Goal: Task Accomplishment & Management: Manage account settings

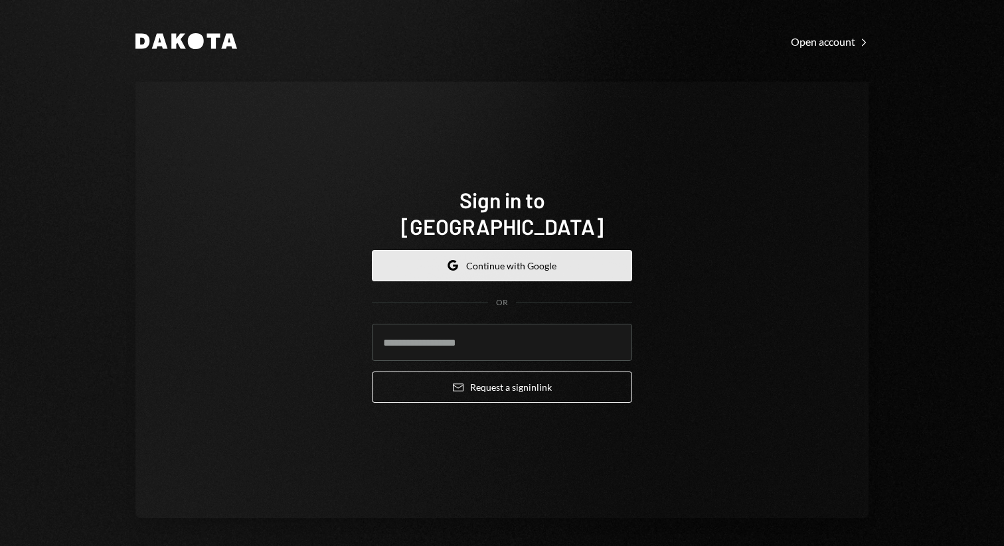
click at [543, 252] on button "Google Continue with Google" at bounding box center [502, 265] width 260 height 31
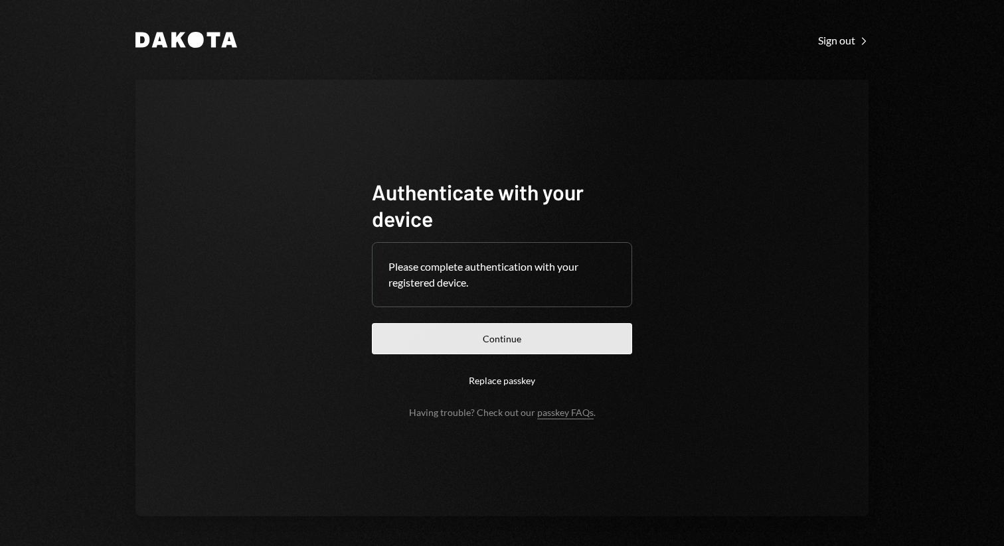
click at [505, 327] on button "Continue" at bounding box center [502, 338] width 260 height 31
click at [503, 339] on button "Continue" at bounding box center [502, 338] width 260 height 31
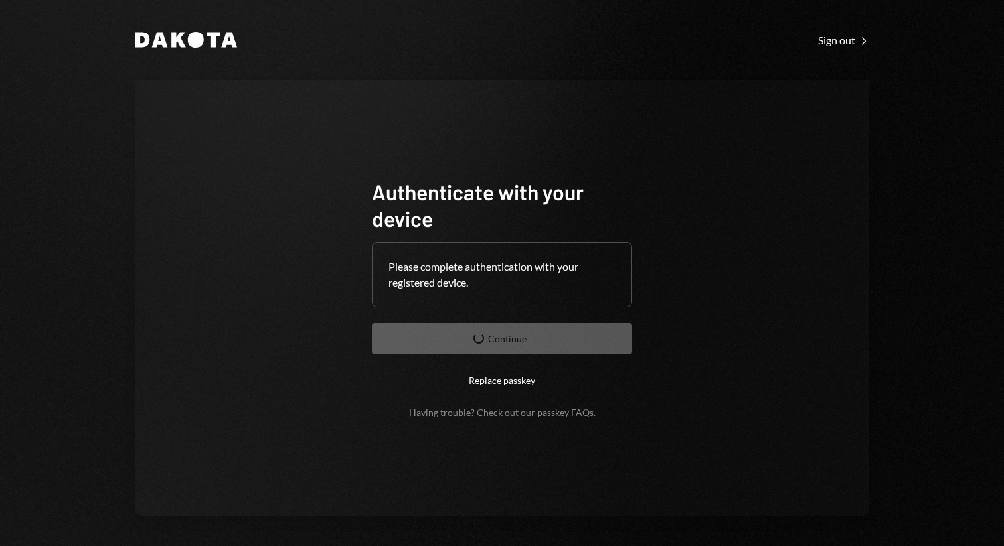
click at [503, 375] on button "Replace passkey" at bounding box center [502, 380] width 260 height 31
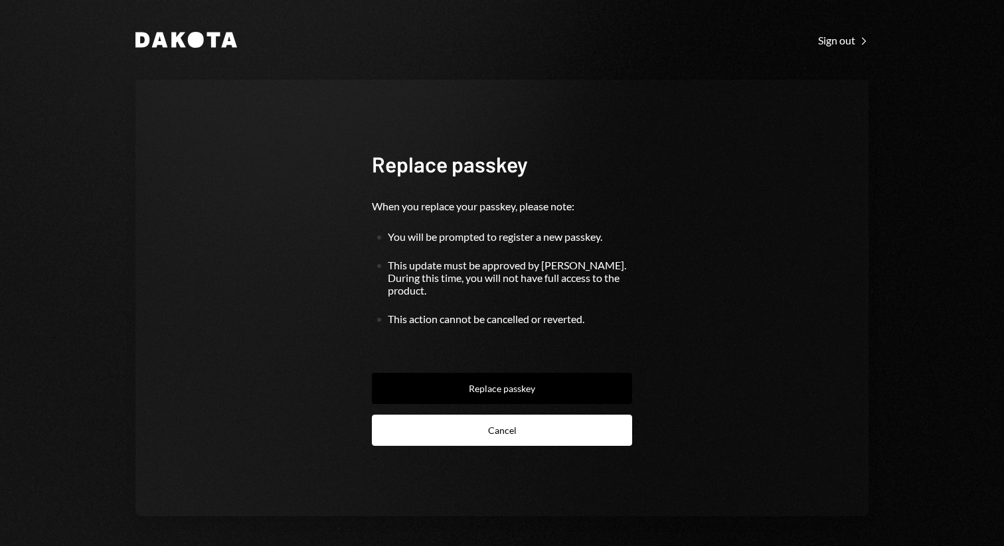
click at [493, 435] on button "Cancel" at bounding box center [502, 430] width 260 height 31
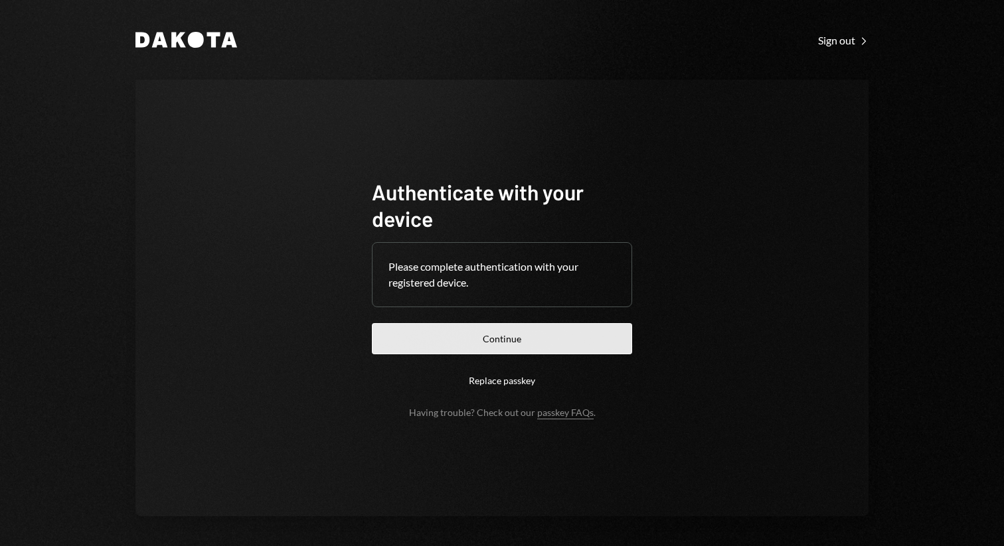
click at [500, 324] on button "Continue" at bounding box center [502, 338] width 260 height 31
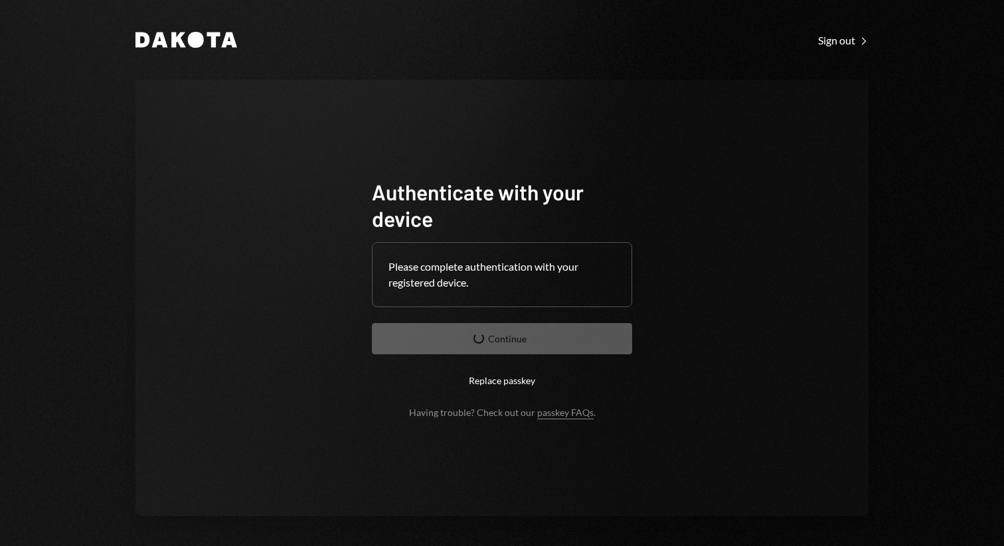
click at [495, 265] on div "Please complete authentication with your registered device." at bounding box center [501, 275] width 227 height 32
click at [830, 51] on div "Dakota Sign out Right Caret Authenticate with your device Please complete authe…" at bounding box center [502, 274] width 797 height 548
click at [829, 37] on div "Sign out Right Caret" at bounding box center [843, 40] width 50 height 13
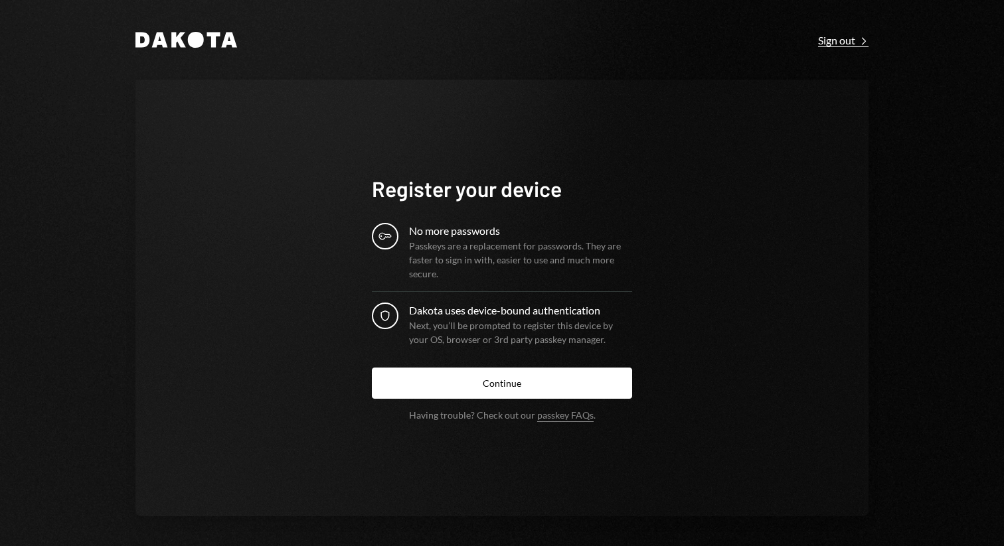
click at [823, 42] on div "Sign out Right Caret" at bounding box center [843, 40] width 50 height 13
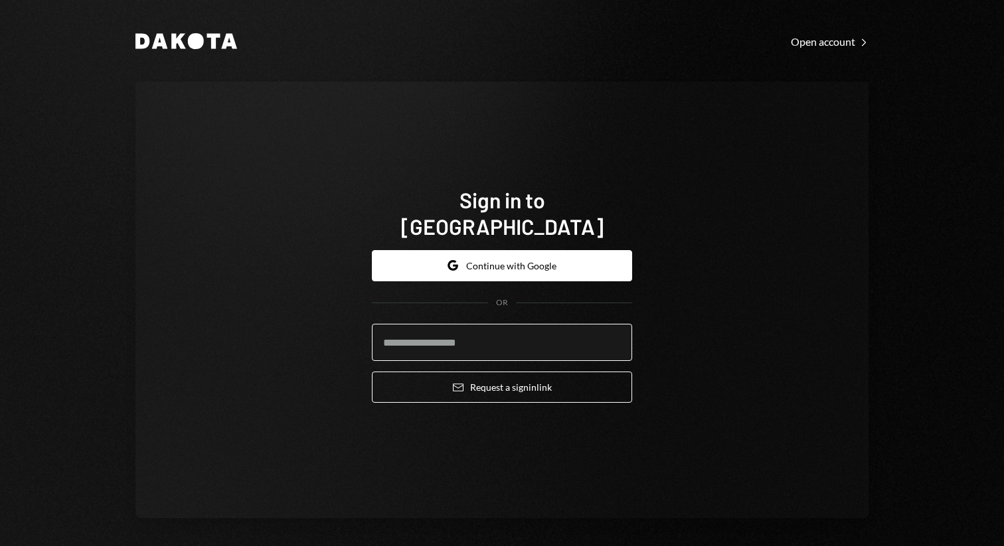
click at [479, 348] on input "email" at bounding box center [502, 342] width 260 height 37
click at [481, 329] on input "email" at bounding box center [502, 342] width 260 height 37
type input "**********"
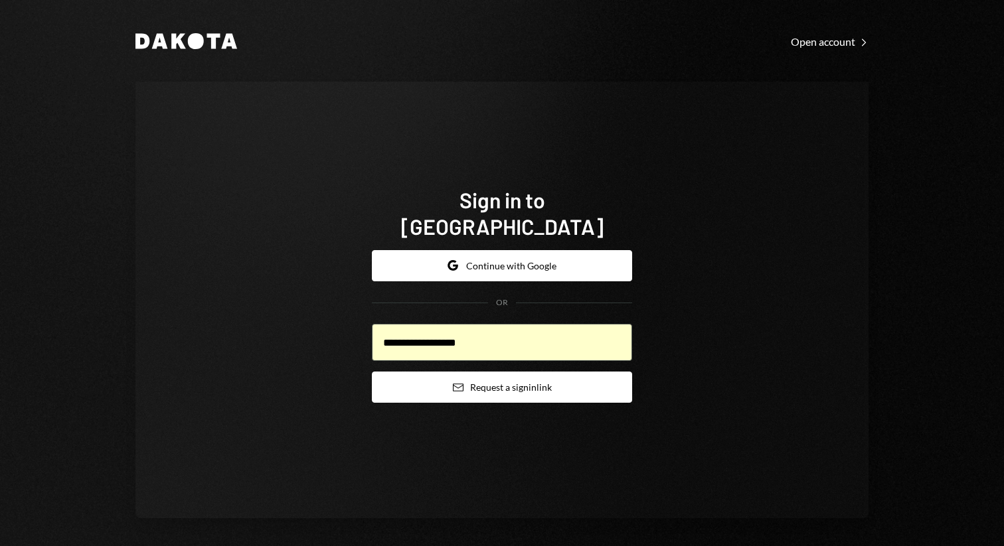
click at [474, 376] on button "Email Request a sign in link" at bounding box center [502, 387] width 260 height 31
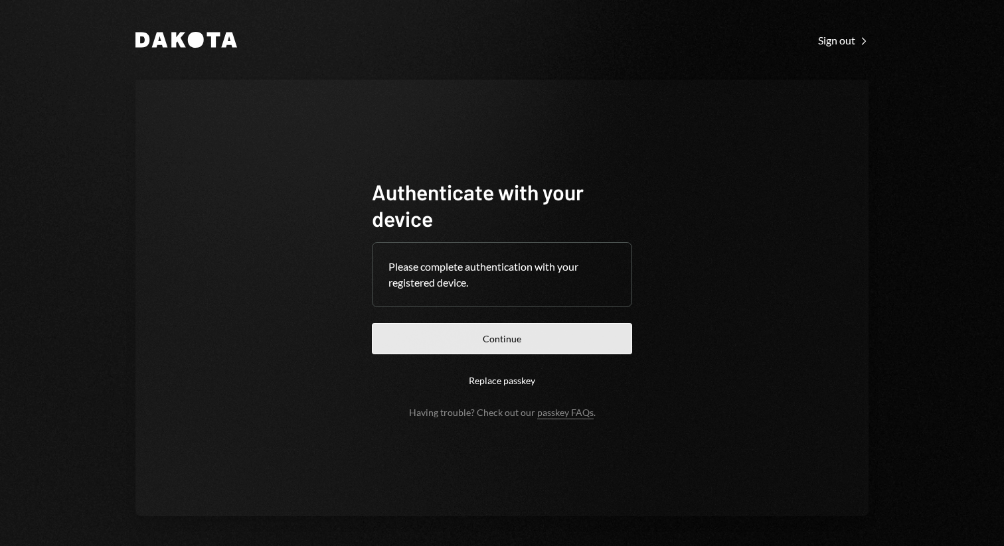
click at [538, 344] on button "Continue" at bounding box center [502, 338] width 260 height 31
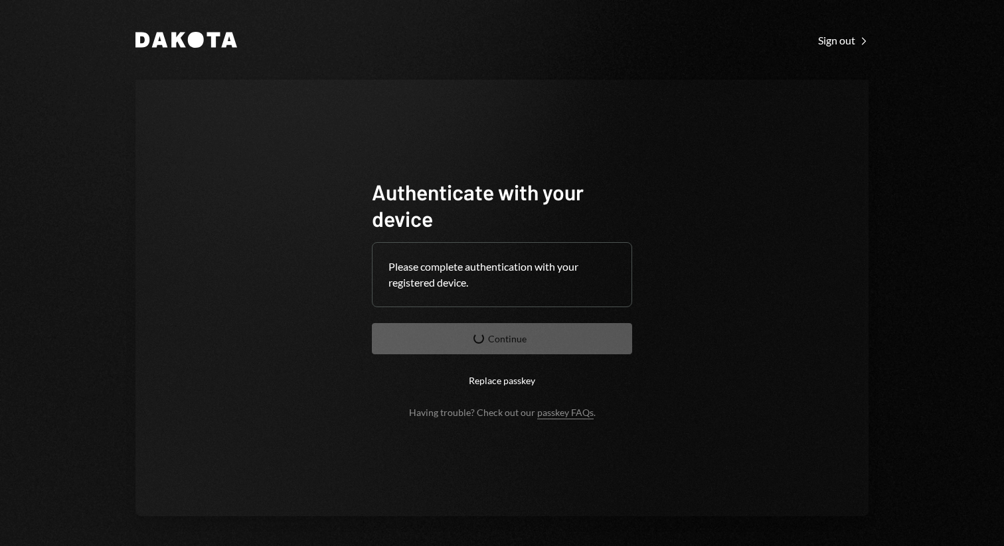
click at [435, 266] on div "Please complete authentication with your registered device." at bounding box center [501, 275] width 227 height 32
click at [435, 287] on div "Please complete authentication with your registered device." at bounding box center [501, 275] width 227 height 32
click at [495, 384] on button "Replace passkey" at bounding box center [502, 380] width 260 height 31
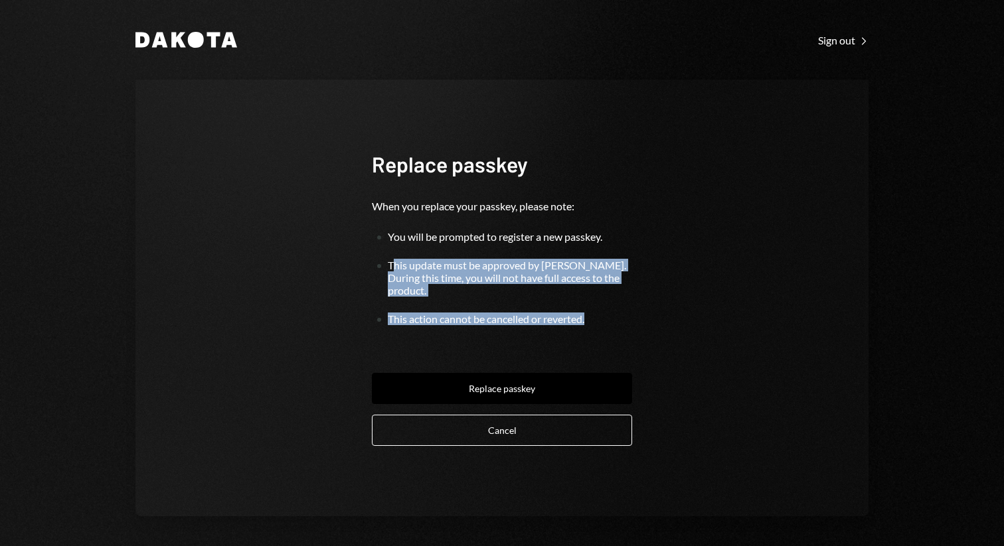
drag, startPoint x: 388, startPoint y: 269, endPoint x: 633, endPoint y: 309, distance: 248.3
click at [633, 309] on div "Replace passkey When you replace your passkey, please note: You will be prompte…" at bounding box center [502, 299] width 292 height 402
click at [539, 277] on div "This update must be approved by Dakota. During this time, you will not have ful…" at bounding box center [510, 278] width 244 height 38
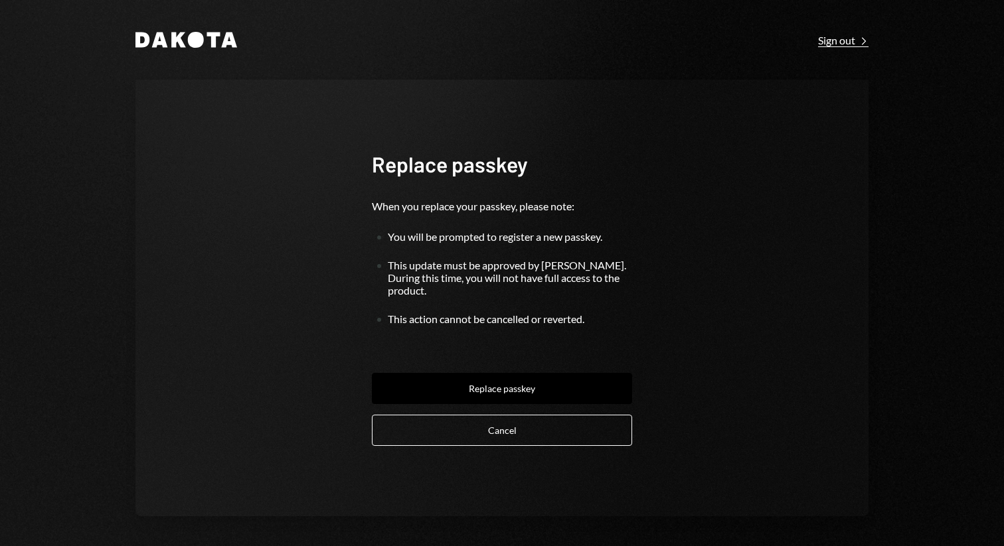
click at [841, 42] on div "Sign out Right Caret" at bounding box center [843, 40] width 50 height 13
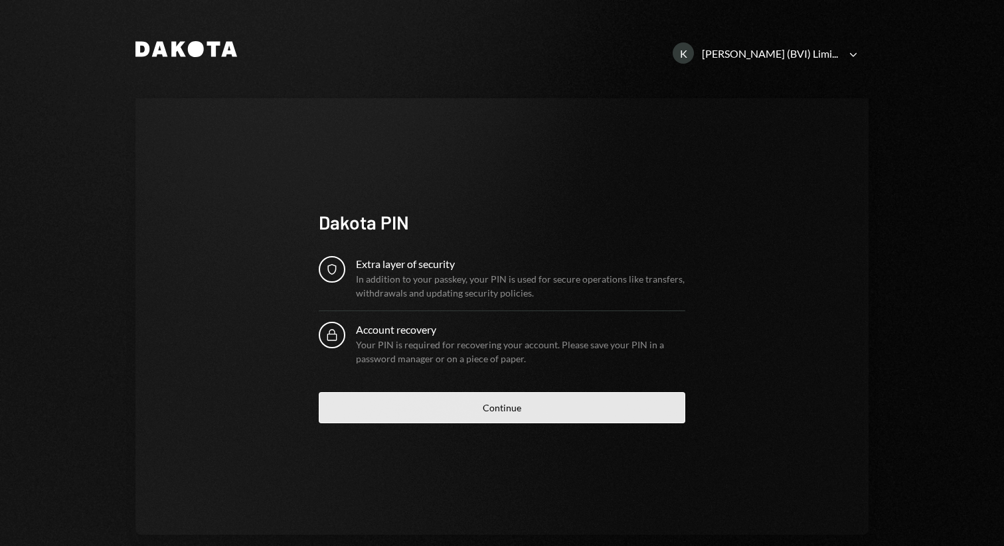
click at [526, 406] on button "Continue" at bounding box center [502, 407] width 366 height 31
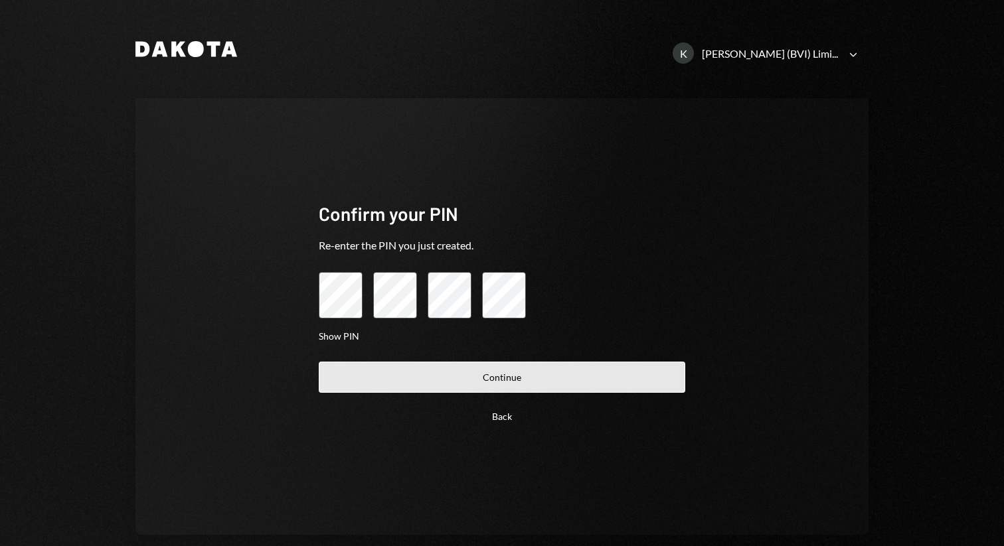
click at [572, 363] on button "Continue" at bounding box center [502, 377] width 366 height 31
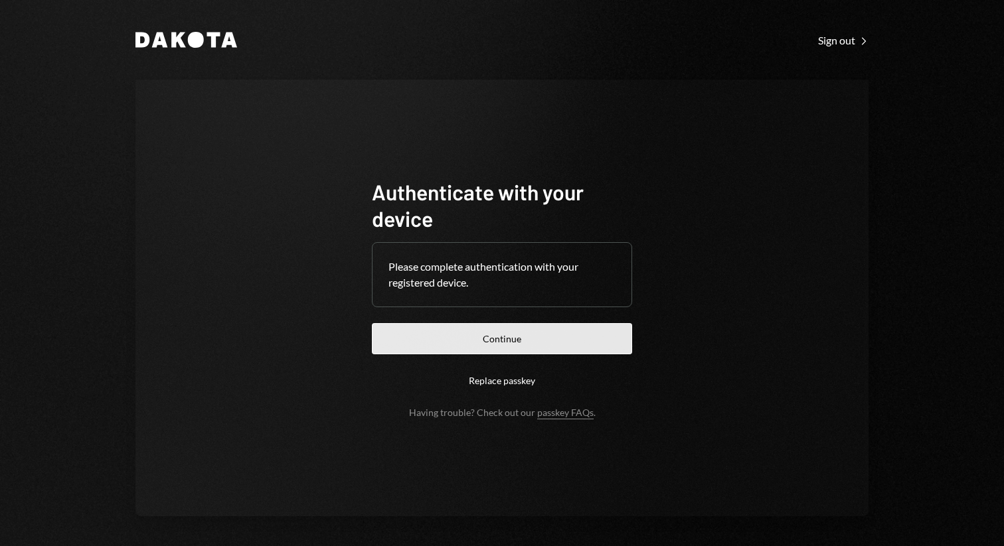
click at [531, 350] on button "Continue" at bounding box center [502, 338] width 260 height 31
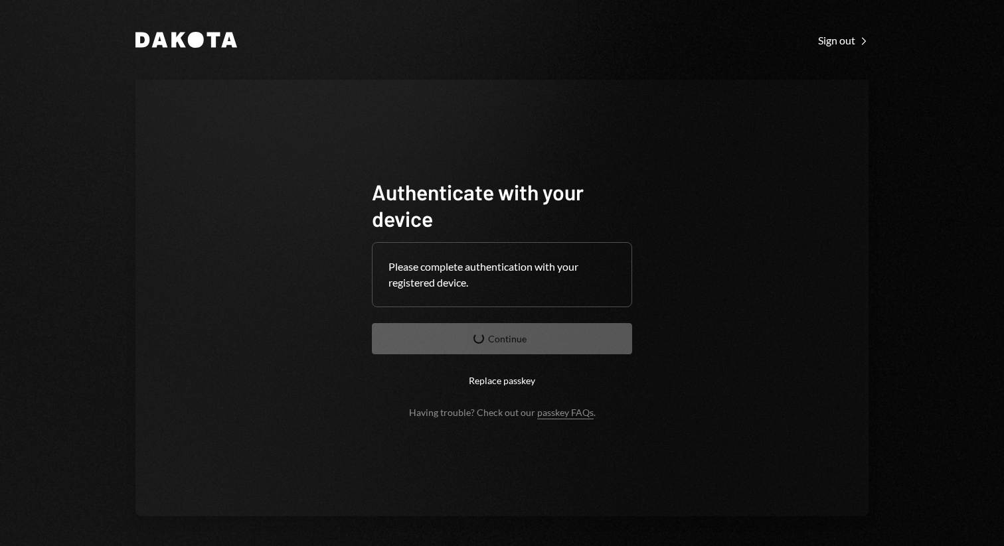
click at [497, 388] on button "Replace passkey" at bounding box center [502, 380] width 260 height 31
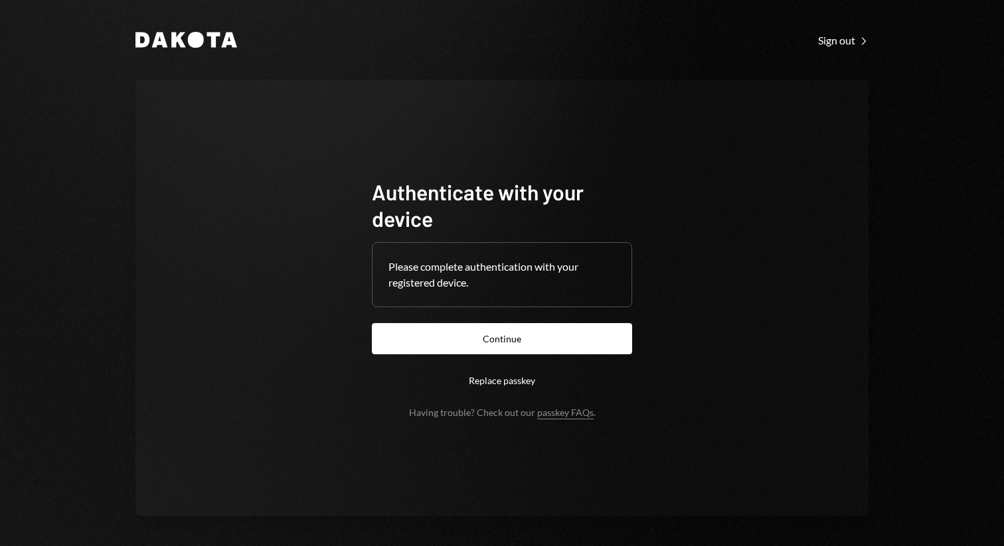
click at [522, 335] on button "Continue" at bounding box center [502, 338] width 260 height 31
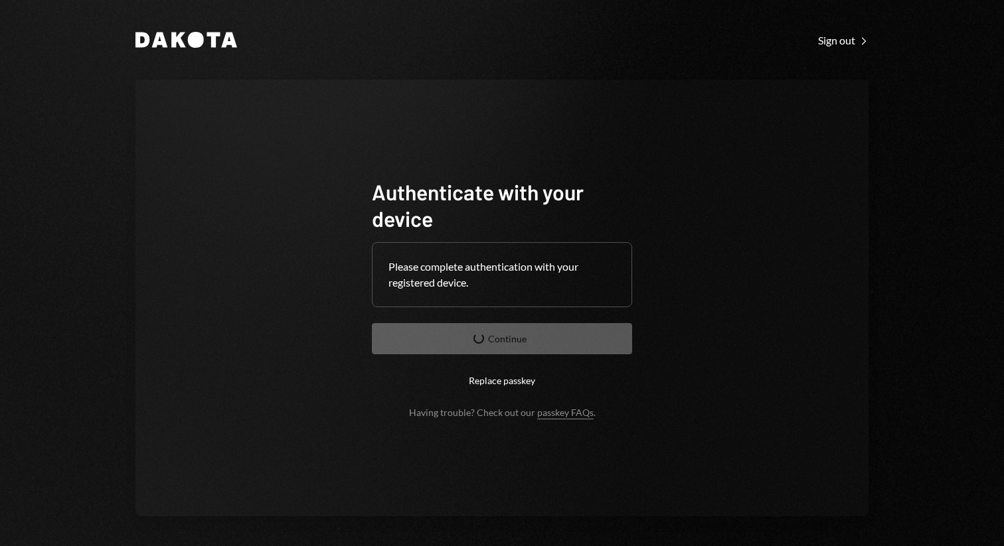
click at [510, 382] on button "Replace passkey" at bounding box center [502, 380] width 260 height 31
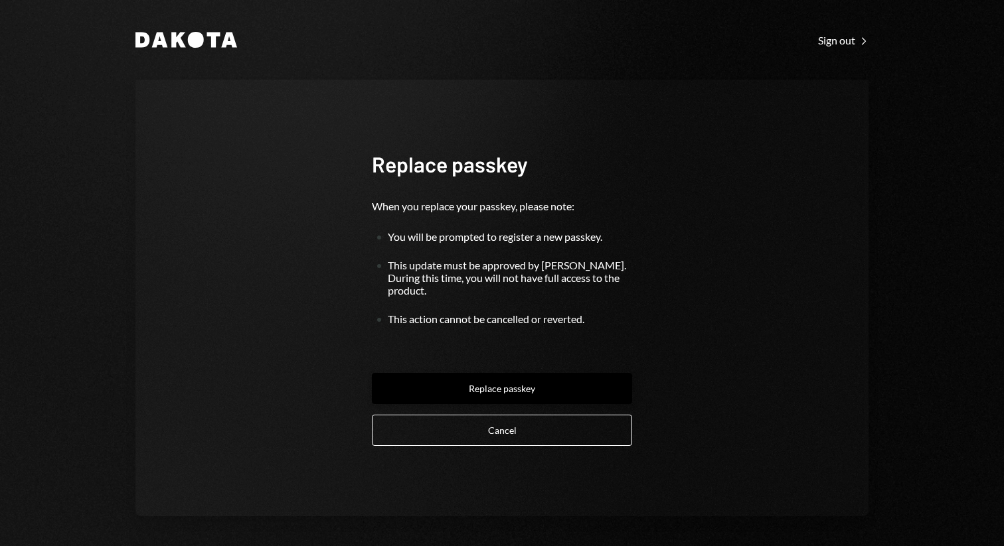
click at [512, 386] on button "Replace passkey" at bounding box center [502, 388] width 260 height 31
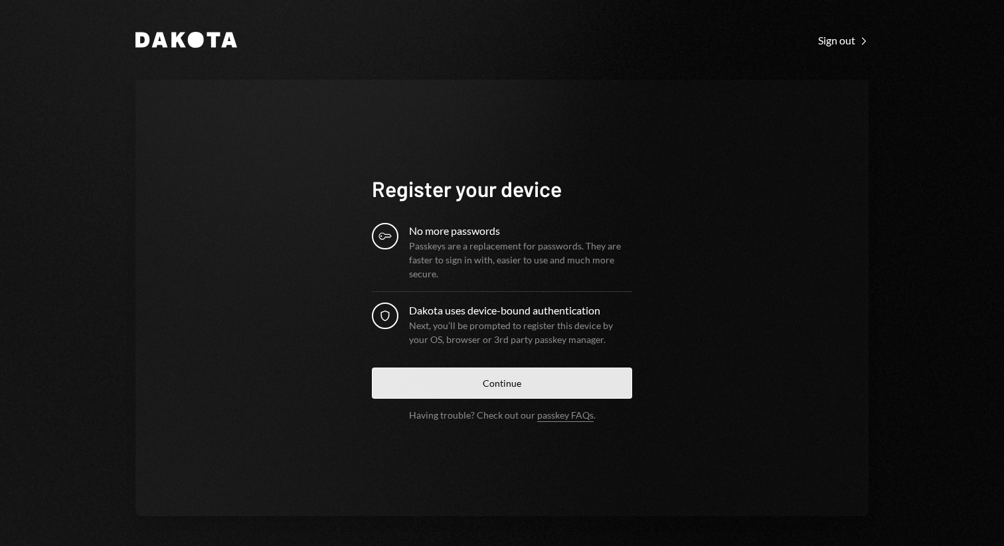
click at [528, 392] on button "Continue" at bounding box center [502, 383] width 260 height 31
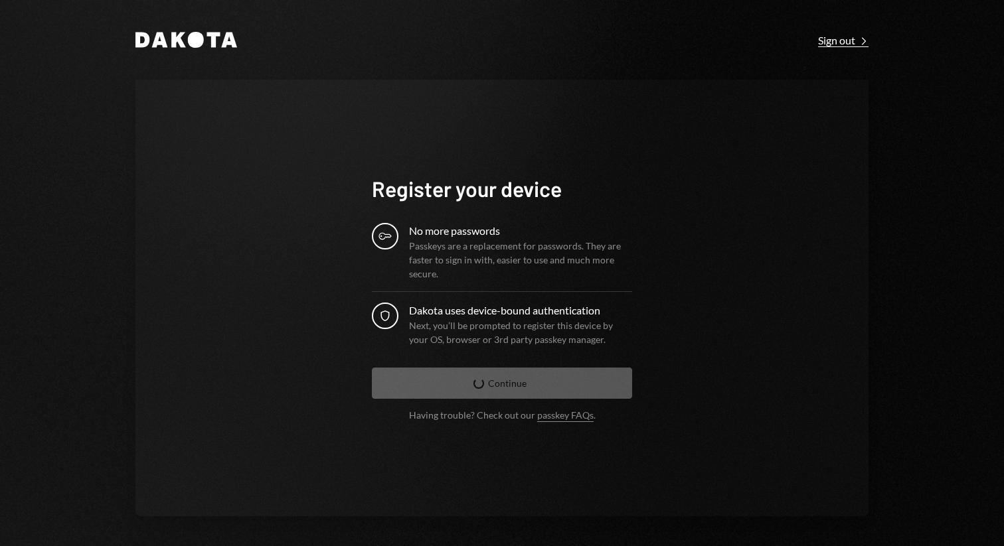
click at [828, 44] on div "Sign out Right Caret" at bounding box center [843, 40] width 50 height 13
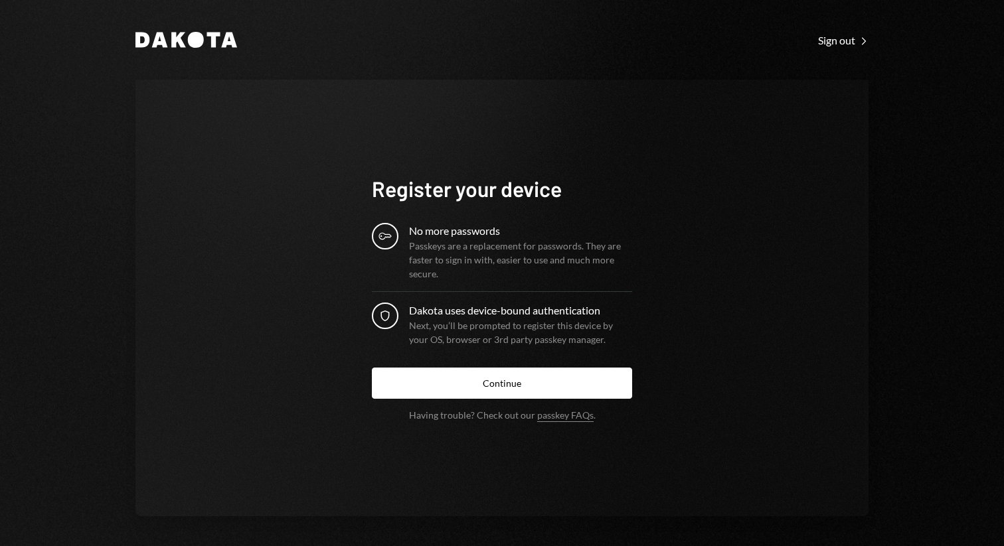
click at [828, 44] on div "Sign out Right Caret" at bounding box center [843, 40] width 50 height 13
